Goal: Task Accomplishment & Management: Manage account settings

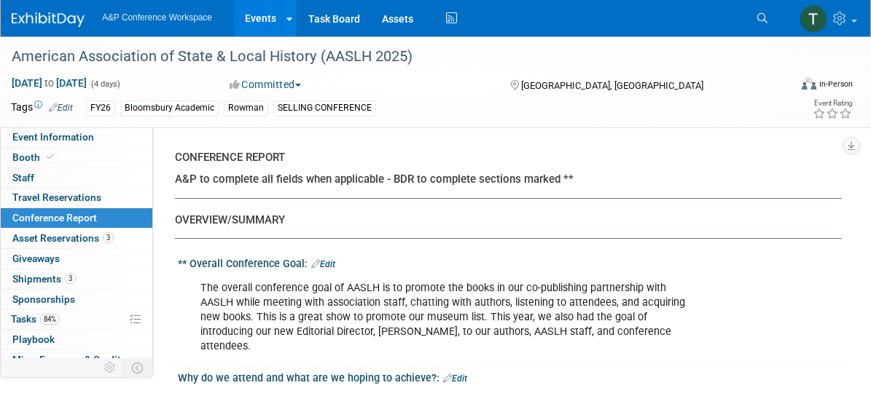
select select "NO"
select select "YES"
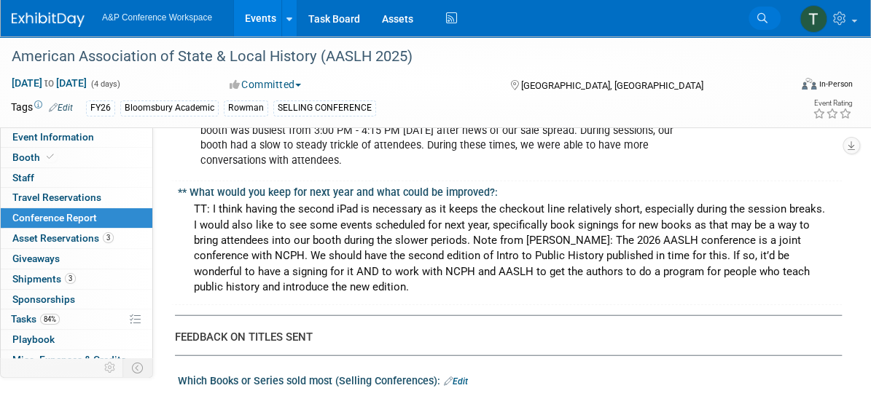
click at [0, 0] on span "Search" at bounding box center [0, 0] width 0 height 0
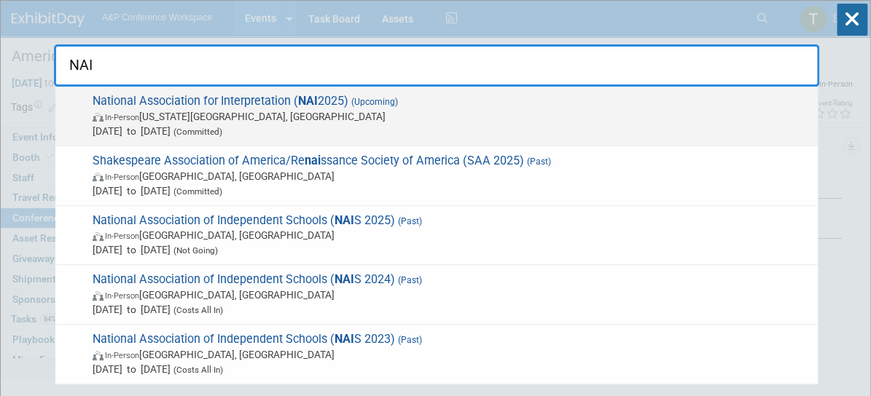
type input "NAI"
click at [298, 101] on strong "NAI" at bounding box center [308, 101] width 20 height 14
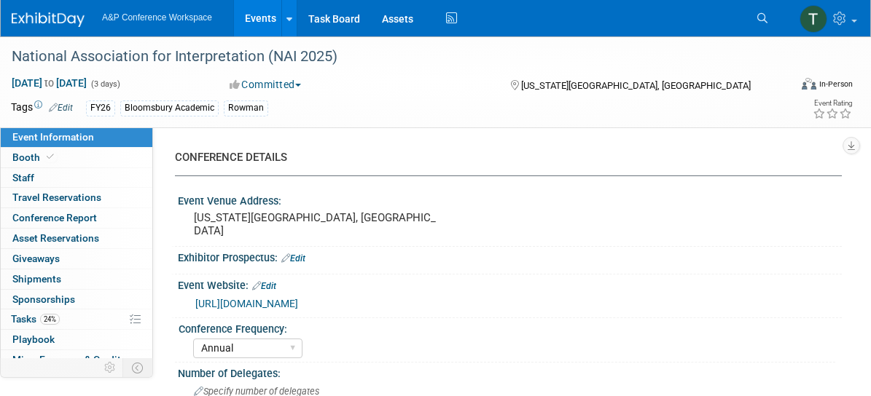
select select "Annual"
select select "Level 2"
select select "In-Person Booth"
select select "Interpretation"
select select "Bloomsbury Academic"
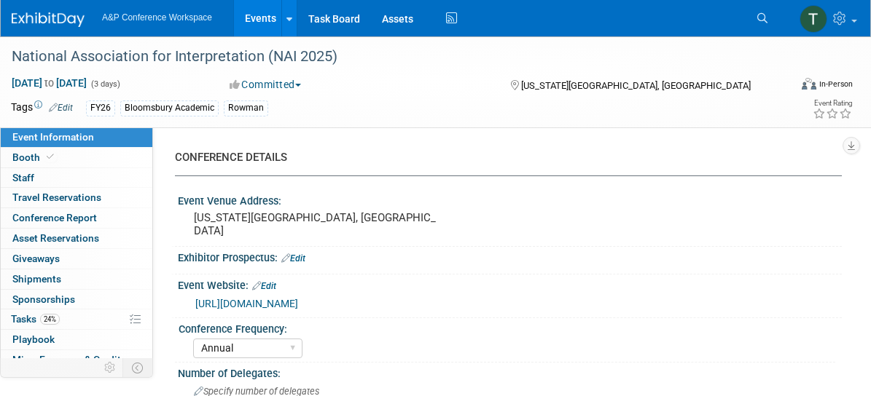
select select "[PERSON_NAME]"
select select "Brand/Subject Presence​"
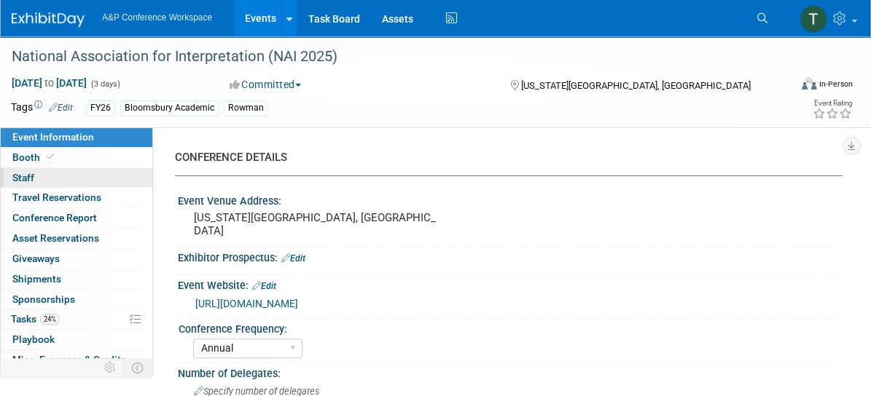
click at [39, 176] on link "0 Staff 0" at bounding box center [77, 178] width 152 height 20
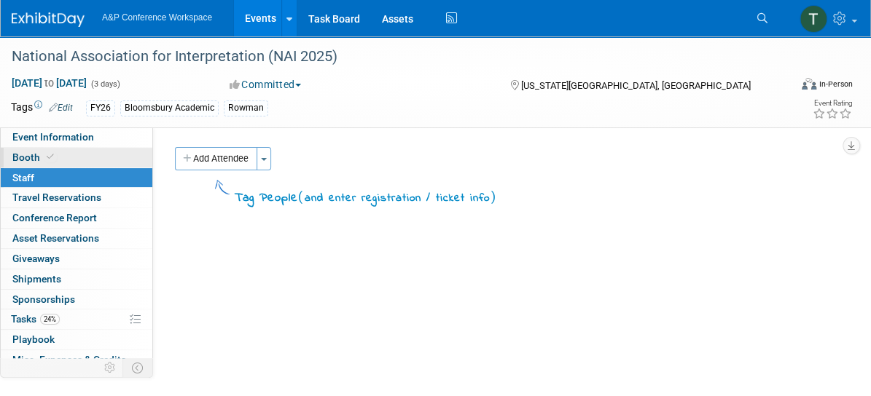
click at [31, 155] on span "Booth" at bounding box center [34, 158] width 44 height 12
select select "RLKP"
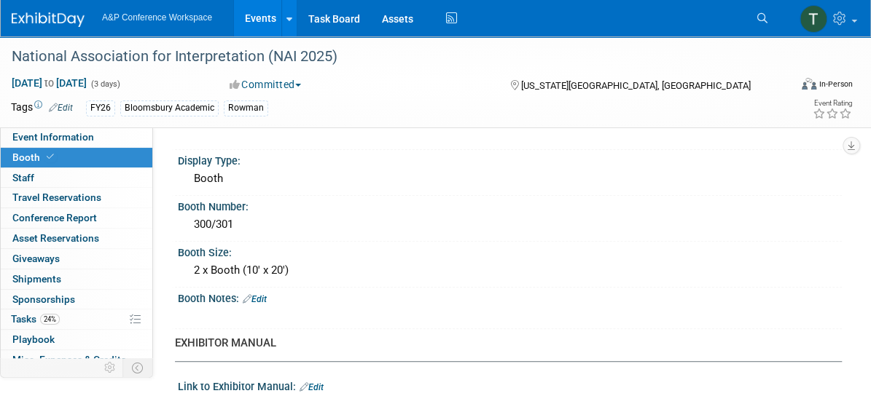
scroll to position [260, 0]
click at [267, 262] on div "2 x Booth (10' x 20')" at bounding box center [510, 270] width 642 height 23
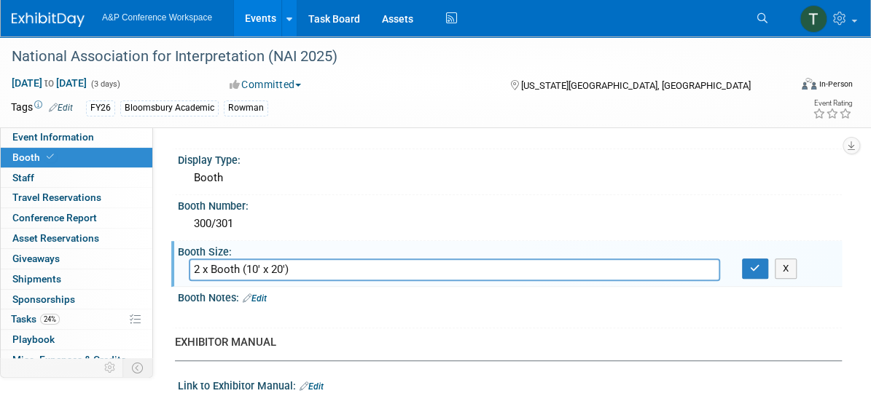
drag, startPoint x: 315, startPoint y: 270, endPoint x: 192, endPoint y: 270, distance: 122.4
click at [192, 270] on input "2 x Booth (10' x 20')" at bounding box center [454, 270] width 531 height 23
click at [752, 265] on icon "button" at bounding box center [755, 268] width 10 height 9
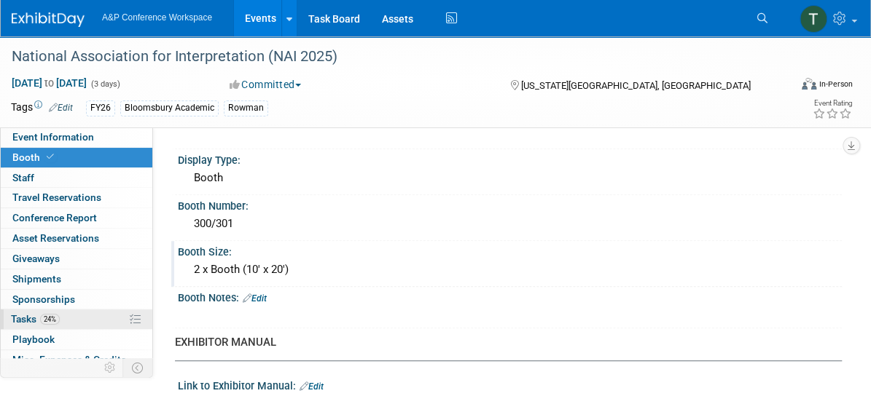
click at [64, 316] on link "24% Tasks 24%" at bounding box center [77, 320] width 152 height 20
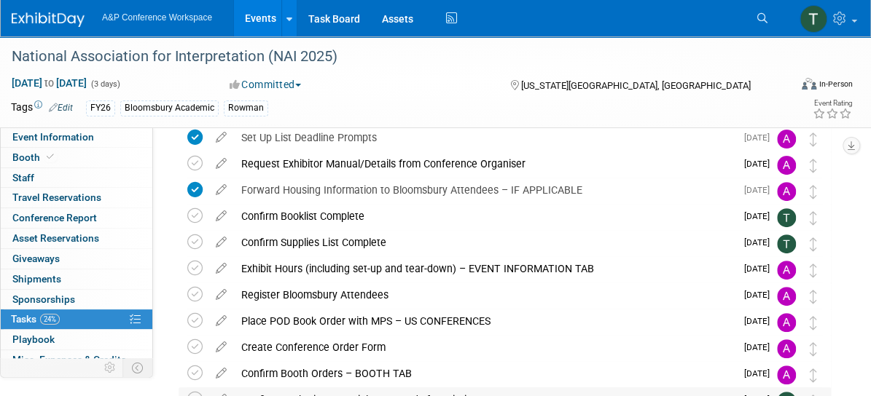
scroll to position [152, 0]
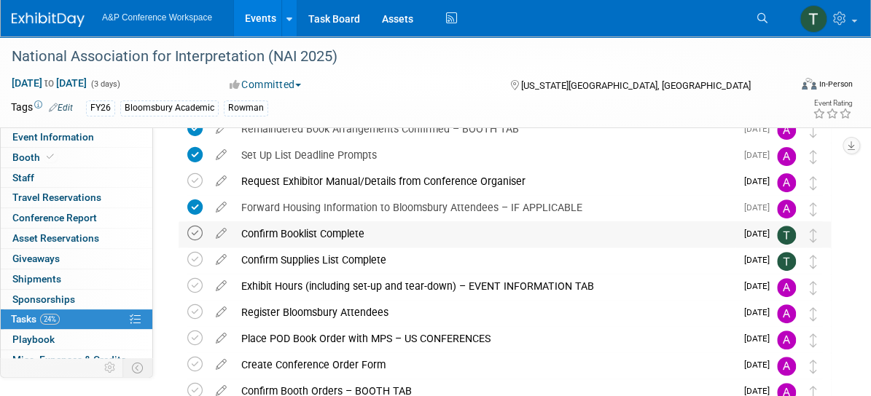
click at [197, 232] on icon at bounding box center [194, 233] width 15 height 15
click at [192, 264] on icon at bounding box center [194, 259] width 15 height 15
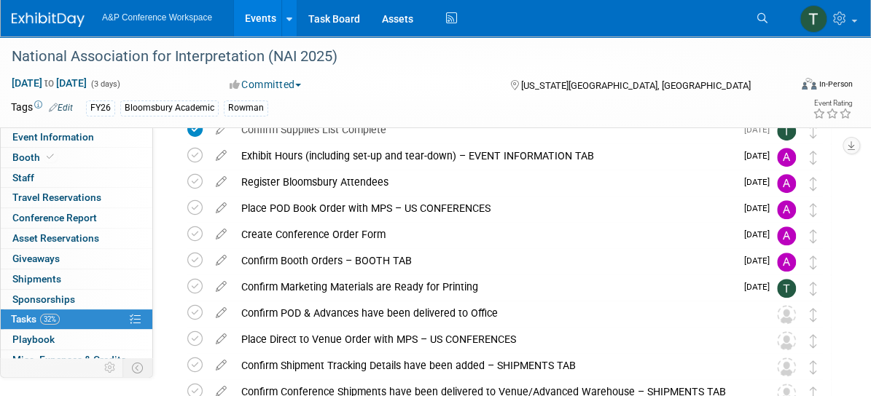
scroll to position [283, 0]
